Goal: Task Accomplishment & Management: Manage account settings

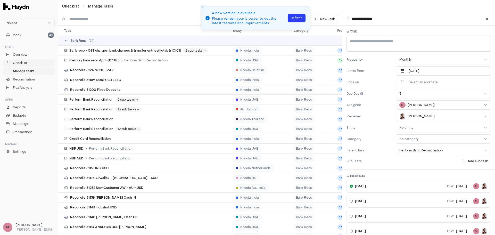
type textarea "*"
click at [24, 63] on span "Checklist" at bounding box center [20, 63] width 14 height 5
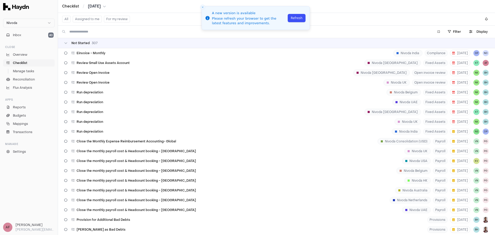
click at [299, 17] on button "Refresh" at bounding box center [297, 18] width 18 height 8
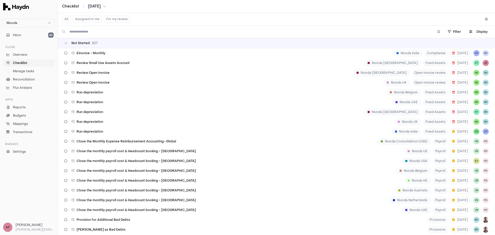
click at [98, 20] on button "Assigned to me" at bounding box center [87, 19] width 29 height 7
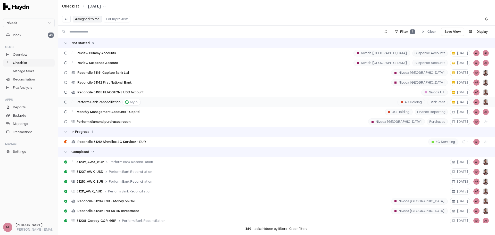
click at [102, 102] on span "Perform Bank Reconciliation" at bounding box center [99, 102] width 44 height 4
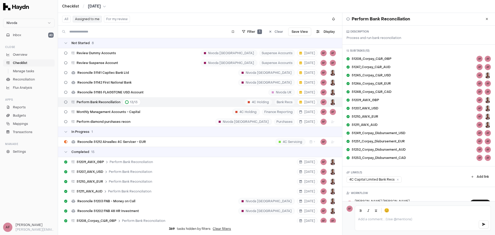
click at [105, 102] on span "Perform Bank Reconciliation" at bounding box center [99, 102] width 44 height 4
click at [28, 72] on span "Manage tasks" at bounding box center [23, 71] width 21 height 5
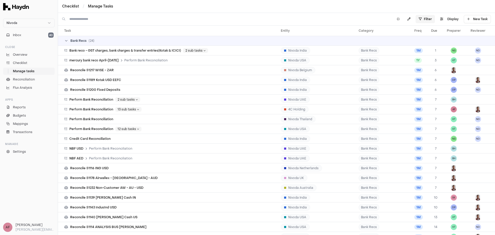
click at [429, 19] on html "Nivoda Inbox 40 Close Overview Checklist Manage tasks Reconciliation Flux Analy…" at bounding box center [247, 117] width 495 height 235
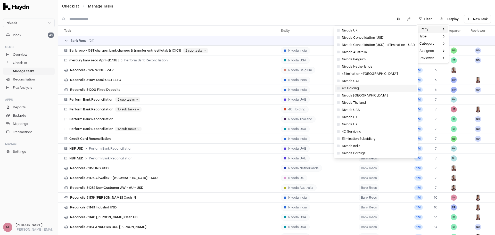
click at [350, 90] on span "4C Holding" at bounding box center [348, 88] width 22 height 4
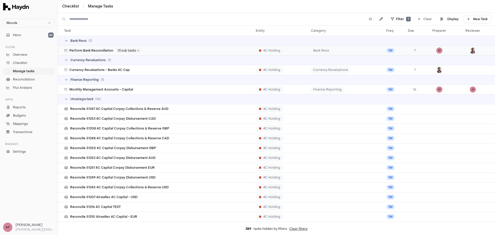
click at [99, 49] on span "Perform Bank Reconciliation" at bounding box center [91, 51] width 44 height 4
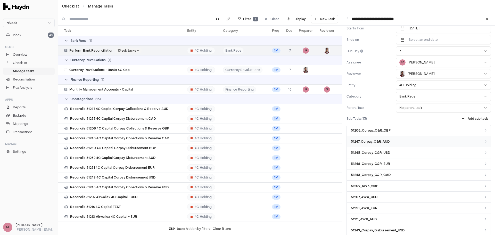
scroll to position [52, 0]
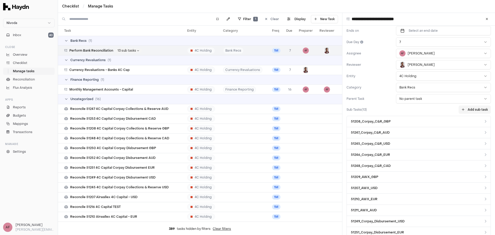
click at [471, 110] on button "Add sub task" at bounding box center [475, 110] width 32 height 8
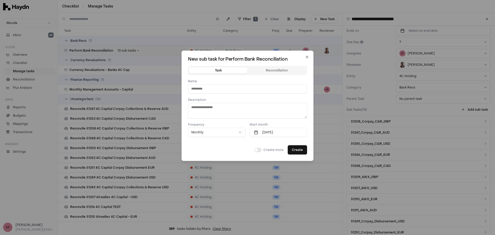
click at [225, 90] on input at bounding box center [247, 88] width 119 height 9
type textarea "*"
type input "***"
type textarea "*"
type input "*****"
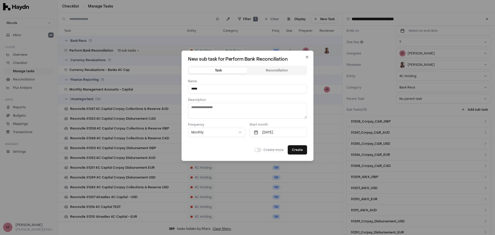
type textarea "*"
type input "******"
type textarea "*"
type input "********"
type textarea "*"
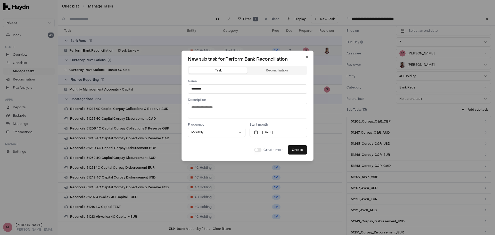
type input "*********"
type textarea "*"
type input "**********"
type textarea "*"
type input "**********"
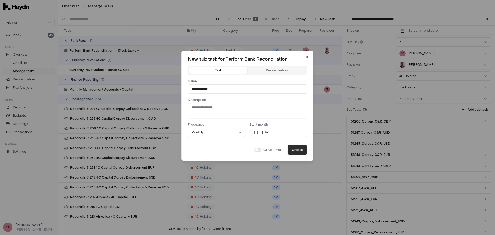
type textarea "*"
type input "**********"
click at [298, 149] on button "Create" at bounding box center [297, 149] width 19 height 9
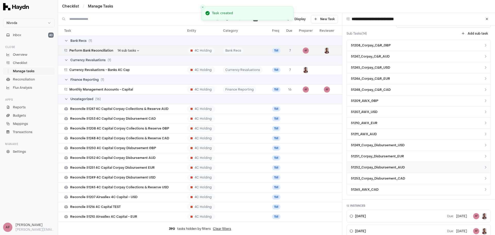
scroll to position [129, 0]
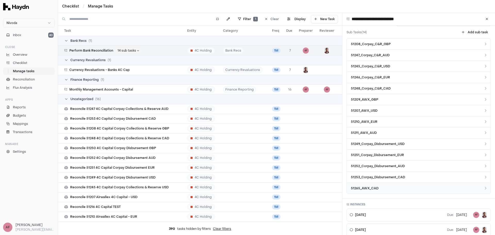
click at [385, 188] on link "51265_AWX_CAD" at bounding box center [419, 188] width 144 height 11
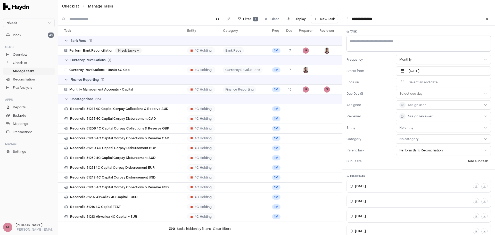
click at [401, 126] on html "Nivoda Inbox 40 Close Overview Checklist Manage tasks Reconciliation Flux Analy…" at bounding box center [247, 117] width 495 height 235
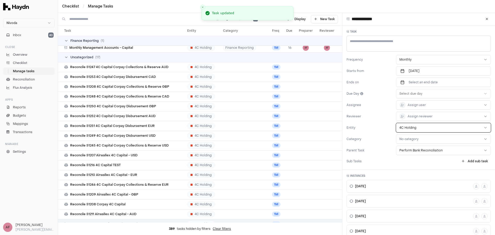
scroll to position [48, 0]
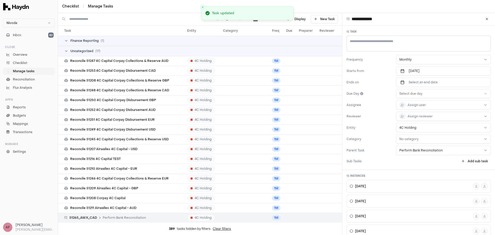
click at [388, 115] on label "Reviewer" at bounding box center [370, 116] width 47 height 4
click at [384, 120] on div "Frequency Monthly Starts from Aug 2025 Ends on Select an end date Due Day Selec…" at bounding box center [419, 105] width 145 height 100
click at [379, 123] on div "Frequency Monthly Starts from Aug 2025 Ends on Select an end date Due Day Selec…" at bounding box center [419, 105] width 145 height 100
click at [383, 136] on div "Frequency Monthly Starts from Aug 2025 Ends on Select an end date Due Day Selec…" at bounding box center [419, 105] width 145 height 100
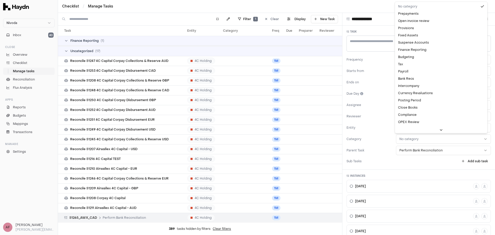
click at [400, 137] on html "Nivoda Inbox 40 Close Overview Checklist Manage tasks Reconciliation Flux Analy…" at bounding box center [247, 117] width 495 height 235
click at [389, 135] on html "Nivoda Inbox 40 Close Overview Checklist Manage tasks Reconciliation Flux Analy…" at bounding box center [247, 117] width 495 height 235
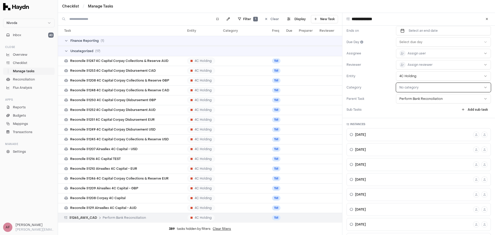
scroll to position [0, 0]
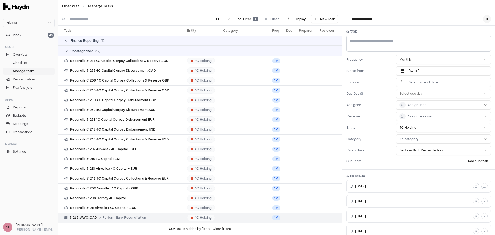
click at [486, 18] on button at bounding box center [488, 19] width 8 height 8
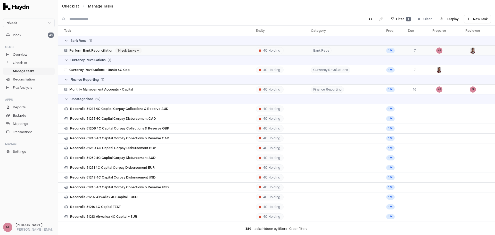
click at [101, 51] on span "Perform Bank Reconciliation" at bounding box center [91, 51] width 44 height 4
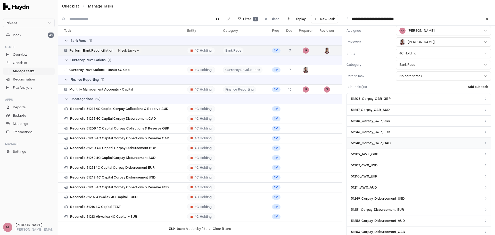
scroll to position [77, 0]
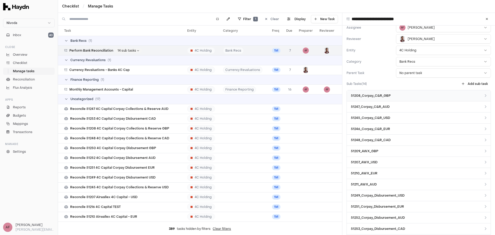
click at [403, 97] on link "51208_Corpay_C&R_GBP" at bounding box center [419, 95] width 144 height 11
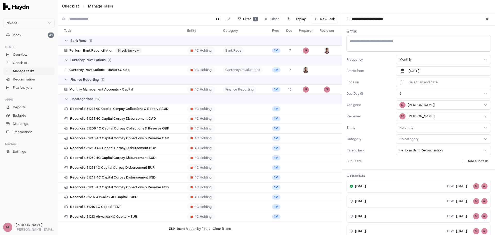
click at [407, 126] on html "Nivoda Inbox 40 Close Overview Checklist Manage tasks Reconciliation Flux Analy…" at bounding box center [247, 117] width 495 height 235
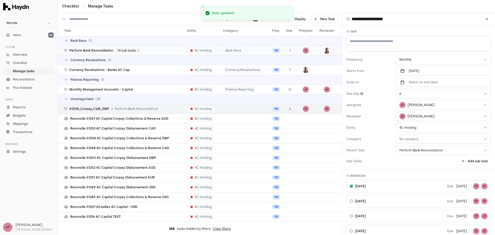
click at [93, 52] on span "Perform Bank Reconciliation" at bounding box center [91, 51] width 44 height 4
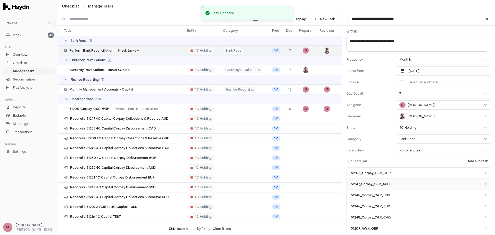
click at [371, 185] on span "51247_Corpay_C&R_AUD" at bounding box center [370, 184] width 39 height 5
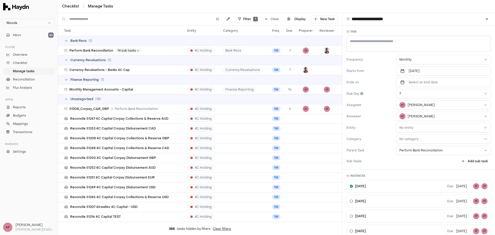
click at [413, 129] on html "Nivoda Inbox 40 Close Overview Checklist Manage tasks Reconciliation Flux Analy…" at bounding box center [247, 117] width 495 height 235
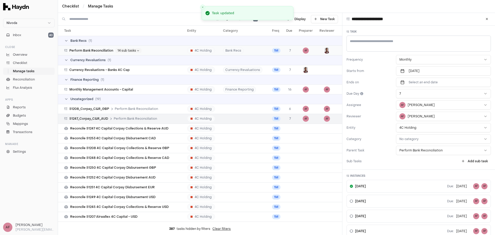
click at [109, 51] on span "Perform Bank Reconciliation" at bounding box center [91, 51] width 44 height 4
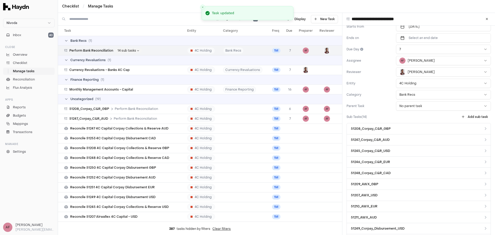
scroll to position [52, 0]
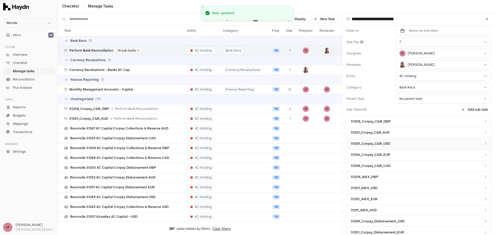
click at [381, 143] on span "51245_Corpay_C&R_USD" at bounding box center [370, 143] width 39 height 5
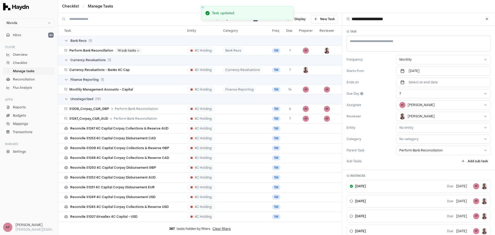
click at [414, 126] on html "Nivoda Inbox 40 Close Overview Checklist Manage tasks Reconciliation Flux Analy…" at bounding box center [247, 117] width 495 height 235
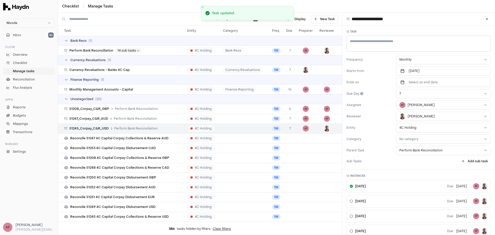
click at [384, 127] on label "Entity" at bounding box center [370, 128] width 47 height 4
click at [98, 50] on span "Perform Bank Reconciliation" at bounding box center [91, 51] width 44 height 4
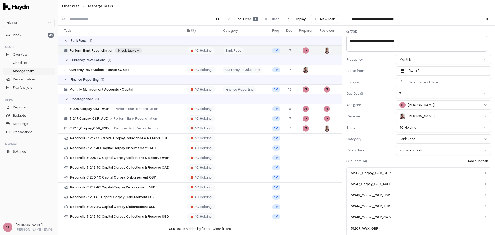
click at [136, 51] on html "Nivoda Inbox 40 Close Overview Checklist Manage tasks Reconciliation Flux Analy…" at bounding box center [247, 117] width 495 height 235
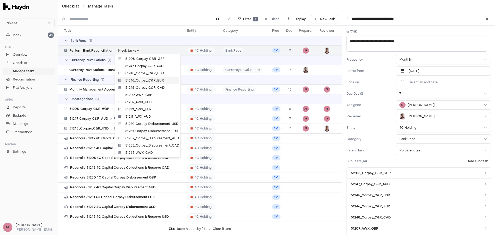
click at [143, 81] on span "51246_Corpay_C&R_EUR" at bounding box center [144, 80] width 39 height 4
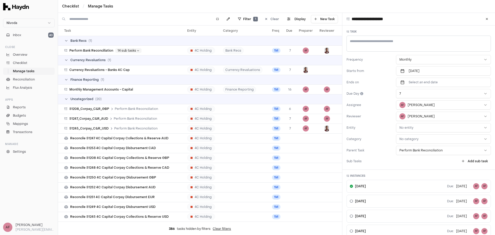
click at [408, 128] on html "Nivoda Inbox 40 Close Overview Checklist Manage tasks Reconciliation Flux Analy…" at bounding box center [247, 117] width 495 height 235
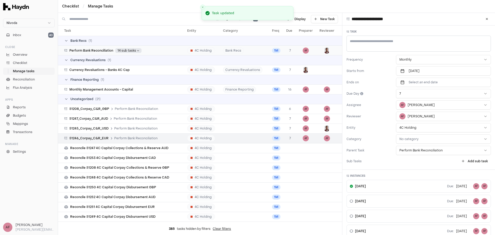
click at [130, 50] on html "Nivoda Inbox 40 Close Overview Checklist Manage tasks Reconciliation Flux Analy…" at bounding box center [247, 117] width 495 height 235
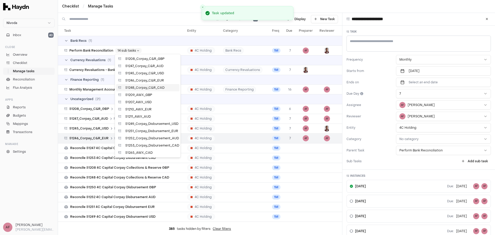
click at [144, 87] on span "51248_Corpay_C&R_CAD" at bounding box center [144, 88] width 39 height 4
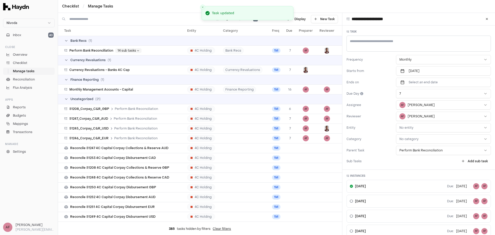
click at [410, 126] on html "Nivoda Inbox 40 Close Overview Checklist Manage tasks Reconciliation Flux Analy…" at bounding box center [247, 117] width 495 height 235
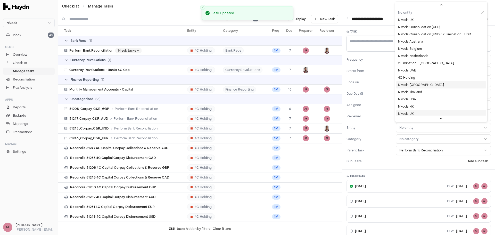
scroll to position [14, 0]
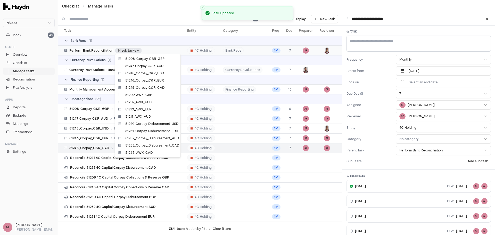
click at [124, 49] on html "Nivoda Inbox 40 Close Overview Checklist Manage tasks Reconciliation Flux Analy…" at bounding box center [247, 117] width 495 height 235
click at [144, 94] on span "51209_AWX_GBP" at bounding box center [138, 95] width 27 height 4
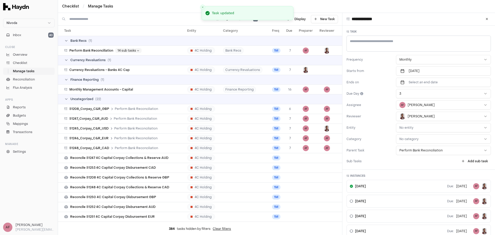
click at [400, 126] on html "Nivoda Inbox 40 Close Overview Checklist Manage tasks Reconciliation Flux Analy…" at bounding box center [247, 117] width 495 height 235
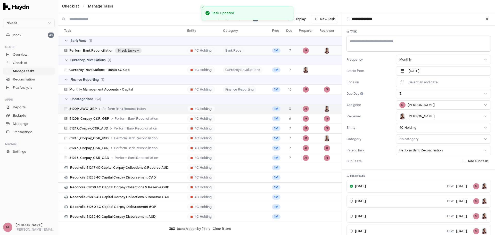
click at [133, 52] on body "Nivoda Inbox 40 Close Overview Checklist Manage tasks Reconciliation Flux Analy…" at bounding box center [247, 117] width 495 height 235
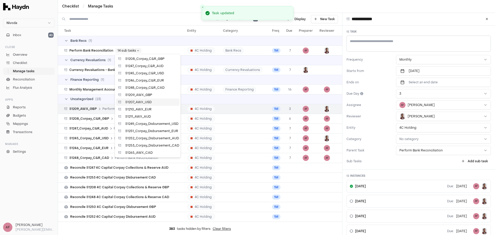
click at [152, 102] on div "51207_AWX_USD" at bounding box center [147, 102] width 63 height 7
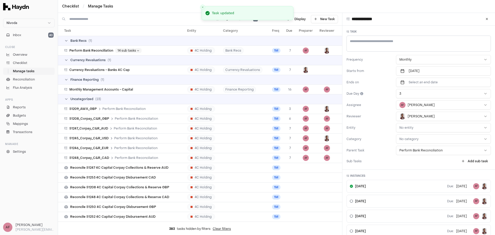
click at [404, 125] on html "Nivoda Inbox 40 Close Overview Checklist Manage tasks Reconciliation Flux Analy…" at bounding box center [247, 117] width 495 height 235
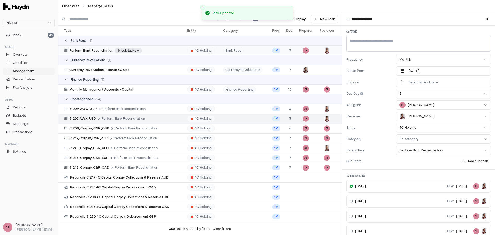
click at [127, 50] on html "Nivoda Inbox 40 Close Overview Checklist Manage tasks Reconciliation Flux Analy…" at bounding box center [247, 117] width 495 height 235
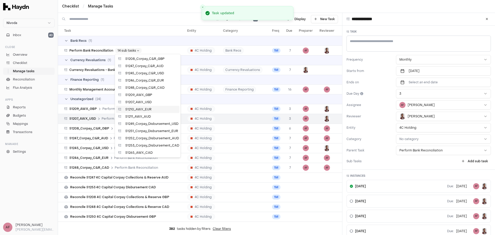
click at [149, 110] on span "51210_AWX_EUR" at bounding box center [138, 109] width 26 height 4
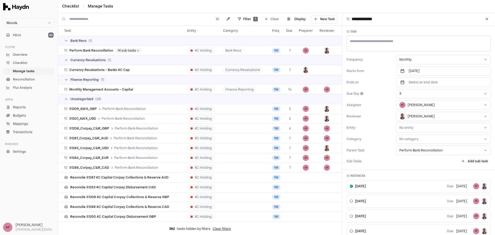
click at [407, 127] on html "Nivoda Inbox 40 Close Overview Checklist Manage tasks Reconciliation Flux Analy…" at bounding box center [247, 117] width 495 height 235
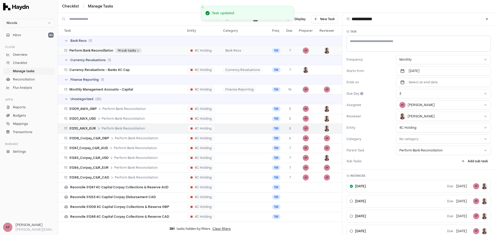
click at [125, 51] on html "Nivoda Inbox 40 Close Overview Checklist Manage tasks Reconciliation Flux Analy…" at bounding box center [247, 117] width 495 height 235
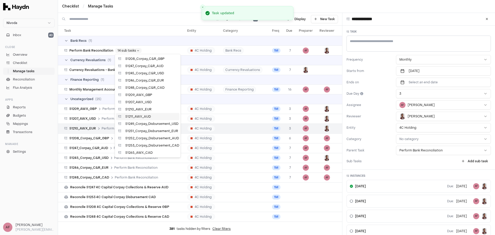
click at [144, 116] on span "51211_AWX_AUD" at bounding box center [138, 117] width 26 height 4
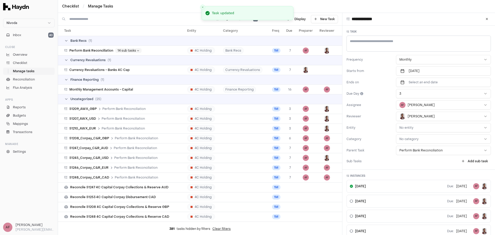
click at [418, 128] on html "Nivoda Inbox 40 Close Overview Checklist Manage tasks Reconciliation Flux Analy…" at bounding box center [247, 117] width 495 height 235
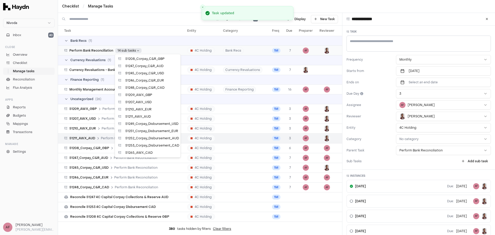
click at [133, 49] on html "Nivoda Inbox 40 Close Overview Checklist Manage tasks Reconciliation Flux Analy…" at bounding box center [247, 117] width 495 height 235
click at [146, 122] on div "51249_Corpay_Disbursement_USD" at bounding box center [147, 123] width 63 height 7
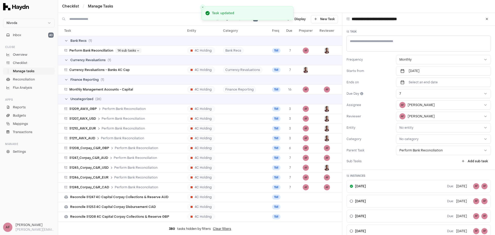
click at [407, 130] on html "Nivoda Inbox 40 Close Overview Checklist Manage tasks Reconciliation Flux Analy…" at bounding box center [247, 117] width 495 height 235
click at [125, 51] on html "Nivoda Inbox 40 Close Overview Checklist Manage tasks Reconciliation Flux Analy…" at bounding box center [247, 117] width 495 height 235
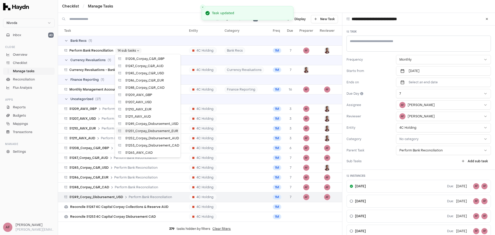
click at [145, 130] on span "51251_Corpay_Disbursement_EUR" at bounding box center [151, 131] width 53 height 4
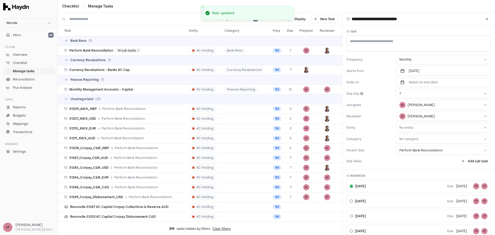
click at [420, 127] on html "Nivoda Inbox 40 Close Overview Checklist Manage tasks Reconciliation Flux Analy…" at bounding box center [247, 117] width 495 height 235
click at [134, 50] on html "Nivoda Inbox 40 Close Overview Checklist Manage tasks Reconciliation Flux Analy…" at bounding box center [247, 117] width 495 height 235
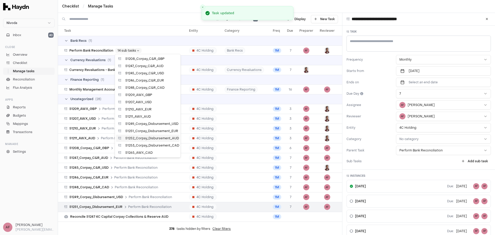
click at [152, 137] on span "51252_Corpay_Disbursement_AUD" at bounding box center [152, 138] width 54 height 4
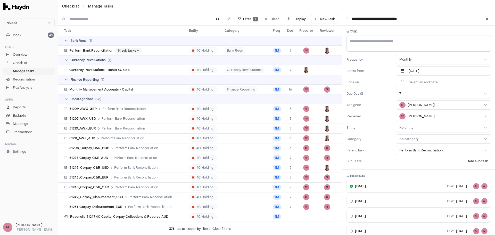
click at [408, 126] on html "Nivoda Inbox 40 Close Overview Checklist Manage tasks Reconciliation Flux Analy…" at bounding box center [247, 117] width 495 height 235
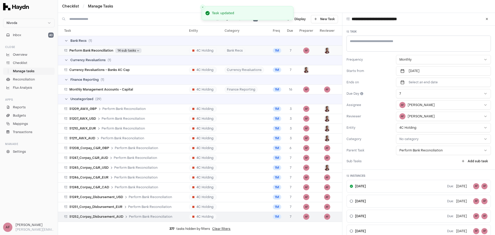
click at [127, 51] on html "Nivoda Inbox 40 Close Overview Checklist Manage tasks Reconciliation Flux Analy…" at bounding box center [247, 117] width 495 height 235
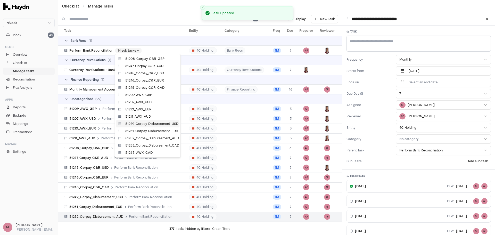
click at [152, 123] on span "51249_Corpay_Disbursement_USD" at bounding box center [151, 124] width 53 height 4
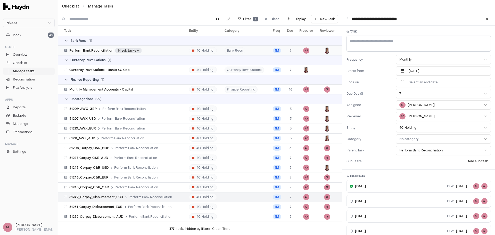
click at [128, 52] on html "Nivoda Inbox 40 Close Overview Checklist Manage tasks Reconciliation Flux Analy…" at bounding box center [247, 117] width 495 height 235
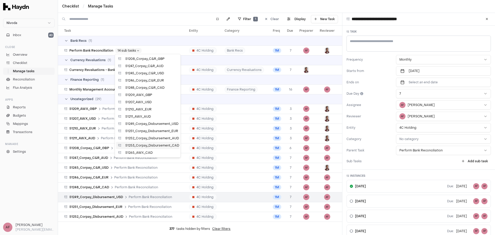
click at [159, 145] on span "51253_Corpay_Disbursement_CAD" at bounding box center [152, 145] width 54 height 4
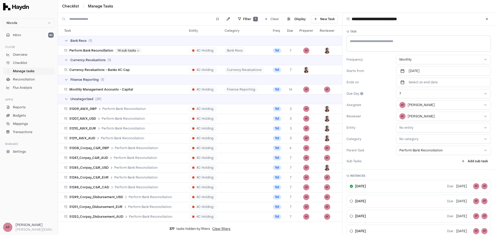
click at [397, 128] on html "Nivoda Inbox 40 Close Overview Checklist Manage tasks Reconciliation Flux Analy…" at bounding box center [247, 117] width 495 height 235
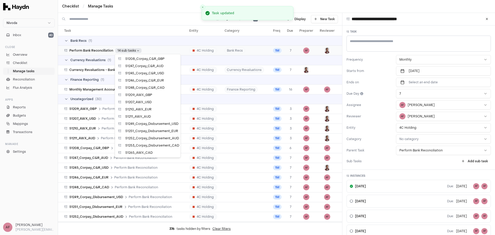
click at [133, 52] on html "Nivoda Inbox 40 Close Overview Checklist Manage tasks Reconciliation Flux Analy…" at bounding box center [247, 117] width 495 height 235
click at [155, 151] on div "51265_AWX_CAD" at bounding box center [147, 152] width 63 height 7
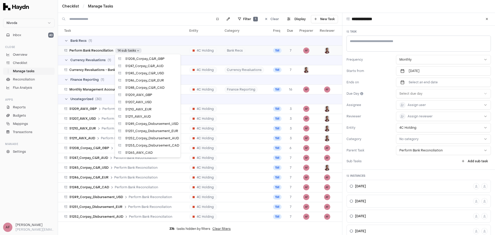
click at [130, 50] on html "Nivoda Inbox 40 Close Overview Checklist Manage tasks Reconciliation Flux Analy…" at bounding box center [247, 117] width 495 height 235
click at [147, 59] on span "51208_Corpay_C&R_GBP" at bounding box center [144, 59] width 39 height 4
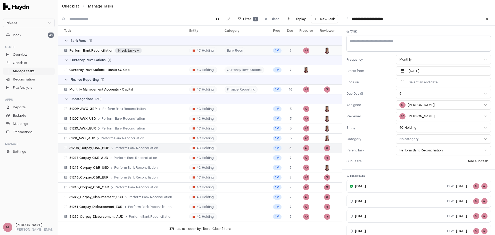
click at [132, 50] on html "Nivoda Inbox 40 Close Overview Checklist Manage tasks Reconciliation Flux Analy…" at bounding box center [247, 117] width 495 height 235
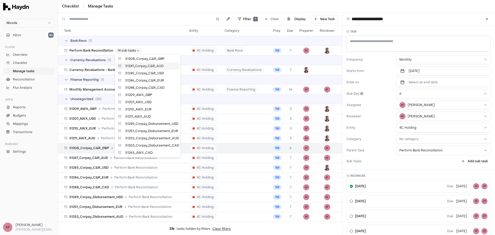
click at [141, 64] on span "51247_Corpay_C&R_AUD" at bounding box center [144, 66] width 38 height 4
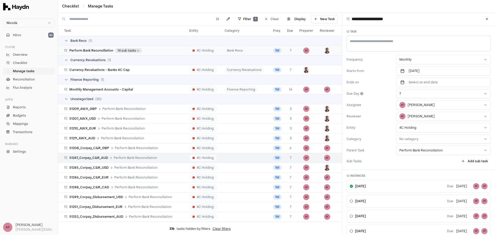
click at [135, 50] on html "Nivoda Inbox 40 Close Overview Checklist Manage tasks Reconciliation Flux Analy…" at bounding box center [247, 117] width 495 height 235
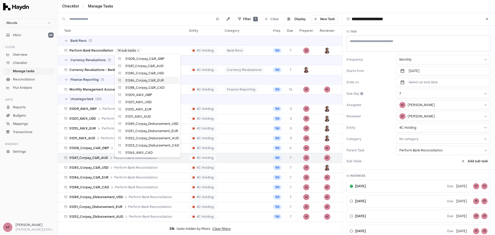
click at [146, 79] on span "51246_Corpay_C&R_EUR" at bounding box center [144, 80] width 39 height 4
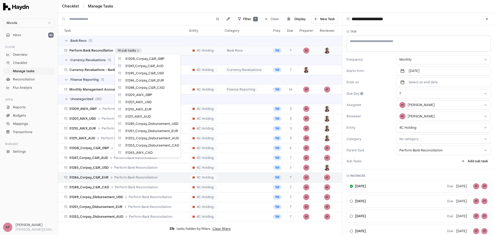
click at [133, 51] on html "Nivoda Inbox 40 Close Overview Checklist Manage tasks Reconciliation Flux Analy…" at bounding box center [247, 117] width 495 height 235
click at [141, 71] on span "51245_Corpay_C&R_USD" at bounding box center [144, 73] width 39 height 4
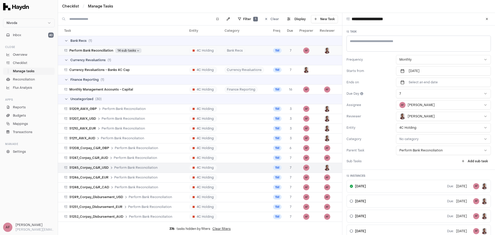
click at [135, 52] on body "Nivoda Inbox 40 Close Overview Checklist Manage tasks Reconciliation Flux Analy…" at bounding box center [247, 117] width 495 height 235
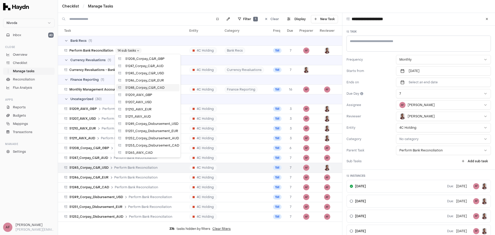
click at [145, 87] on span "51248_Corpay_C&R_CAD" at bounding box center [144, 88] width 39 height 4
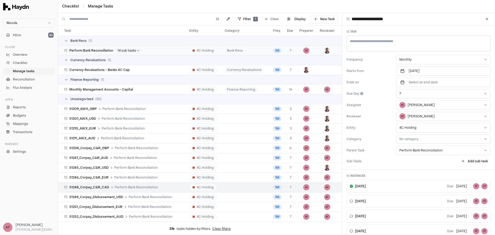
click at [106, 51] on span "Perform Bank Reconciliation" at bounding box center [91, 51] width 44 height 4
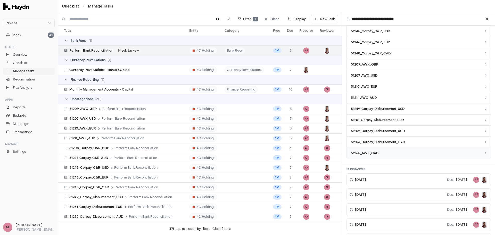
scroll to position [155, 0]
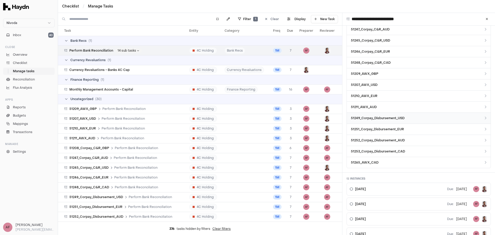
click at [403, 120] on span "51249_Corpay_Disbursement_USD" at bounding box center [378, 118] width 54 height 5
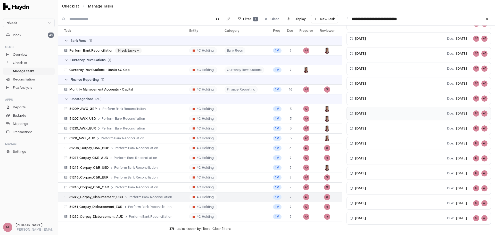
scroll to position [12, 0]
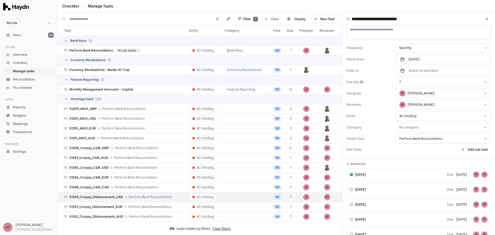
type textarea "*"
click at [32, 70] on span "Manage tasks" at bounding box center [24, 71] width 22 height 5
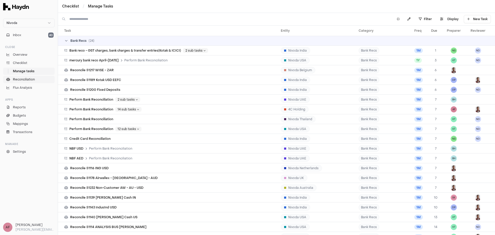
click at [33, 81] on span "Reconciliation" at bounding box center [24, 79] width 22 height 5
